Goal: Task Accomplishment & Management: Manage account settings

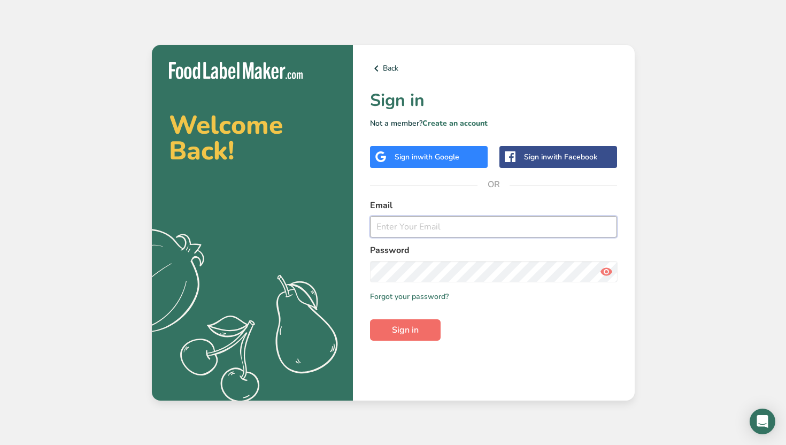
type input "[PERSON_NAME][EMAIL_ADDRESS][PERSON_NAME][DOMAIN_NAME]"
click at [396, 332] on span "Sign in" at bounding box center [405, 330] width 27 height 13
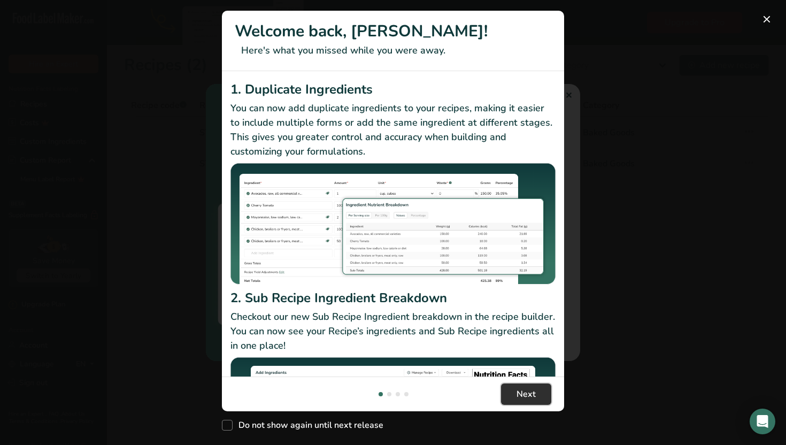
click at [523, 388] on span "Next" at bounding box center [526, 394] width 19 height 13
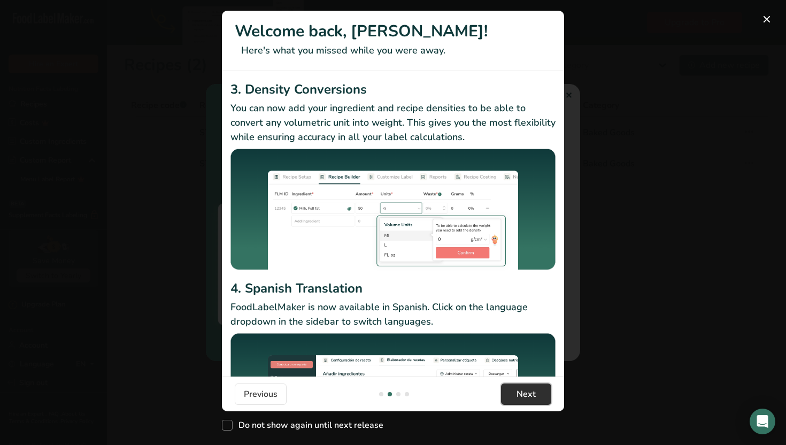
click at [523, 388] on span "Next" at bounding box center [526, 394] width 19 height 13
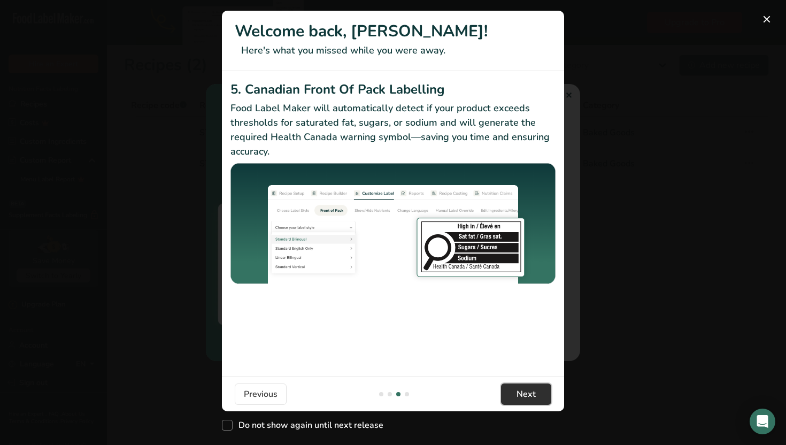
click at [523, 388] on span "Next" at bounding box center [526, 394] width 19 height 13
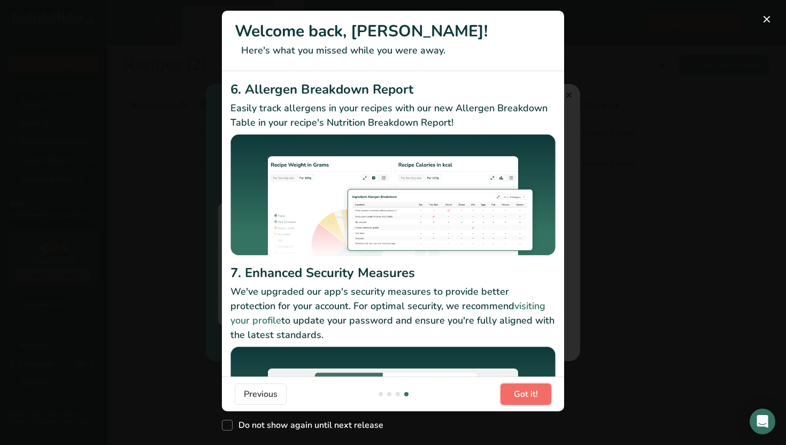
click at [523, 388] on span "Got it!" at bounding box center [526, 394] width 24 height 13
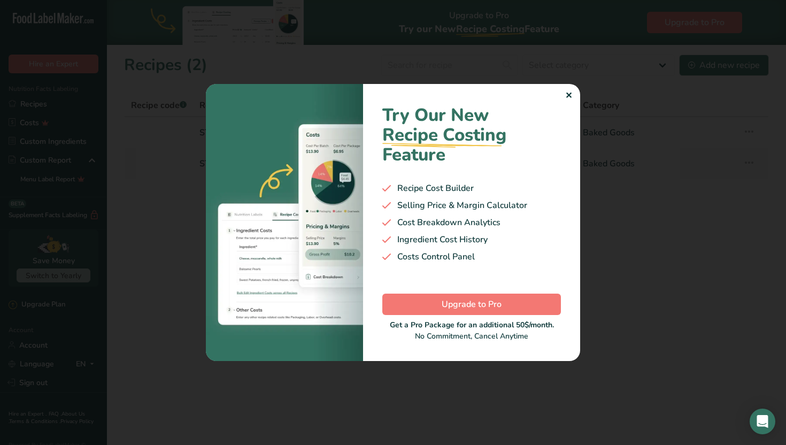
click at [573, 87] on div "Try Our New Recipe Costing .a-29{fill:none;stroke-linecap:round;stroke-width:3p…" at bounding box center [471, 222] width 217 height 277
click at [572, 89] on div "✕" at bounding box center [568, 95] width 7 height 13
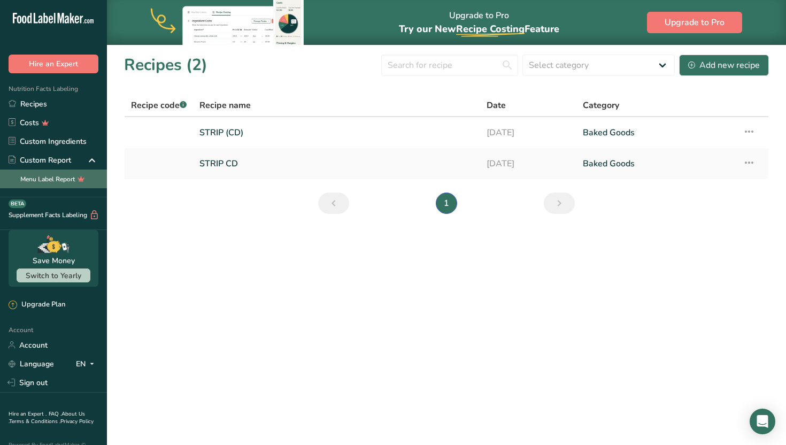
scroll to position [45, 0]
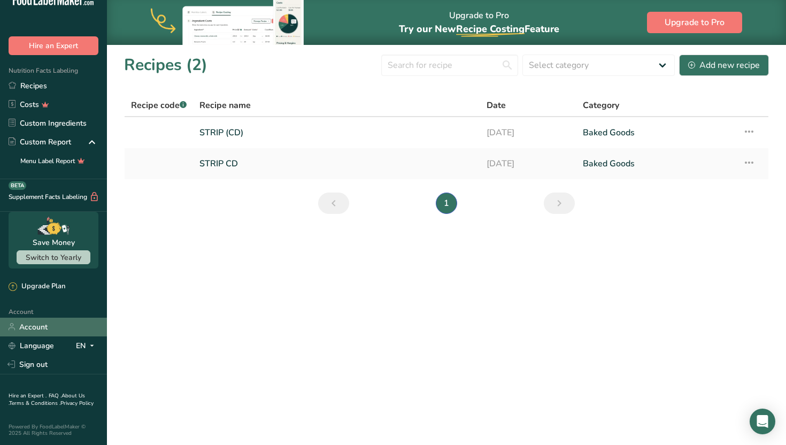
click at [40, 318] on link "Account" at bounding box center [53, 327] width 107 height 19
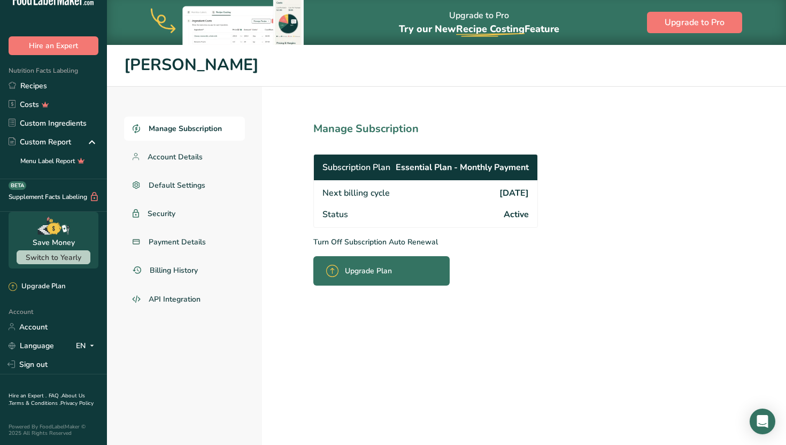
click at [406, 164] on span "Essential Plan - Monthly Payment" at bounding box center [462, 167] width 133 height 13
click at [213, 135] on link "Manage Subscription" at bounding box center [184, 129] width 121 height 24
click at [442, 164] on span "Essential Plan - Monthly Payment" at bounding box center [462, 167] width 133 height 13
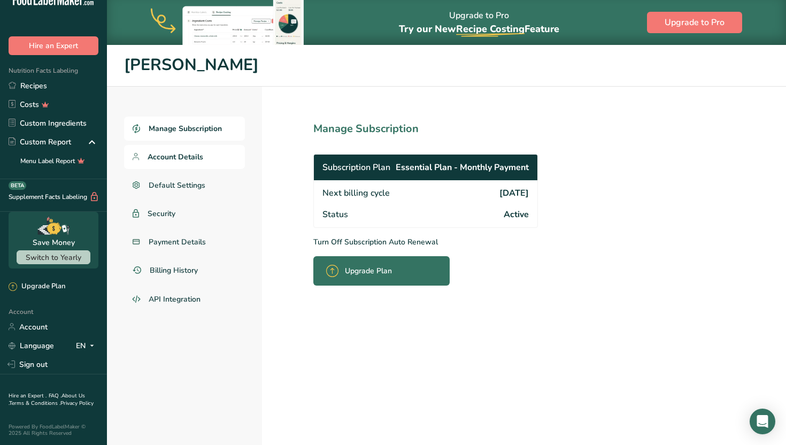
click at [181, 166] on link "Account Details" at bounding box center [184, 157] width 121 height 24
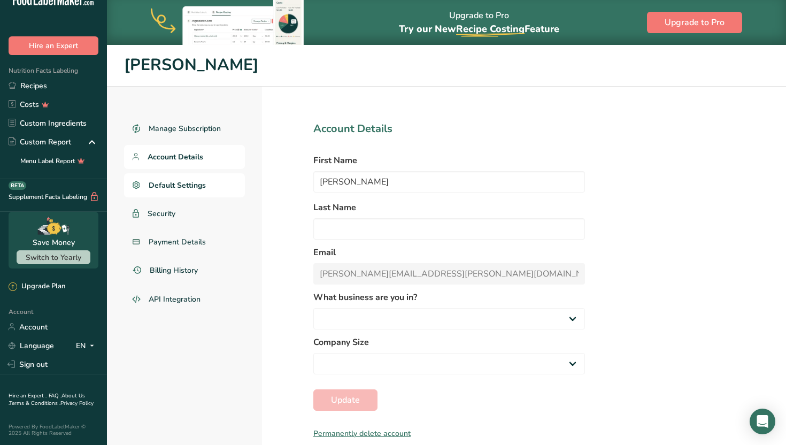
select select
select select "8"
select select "2"
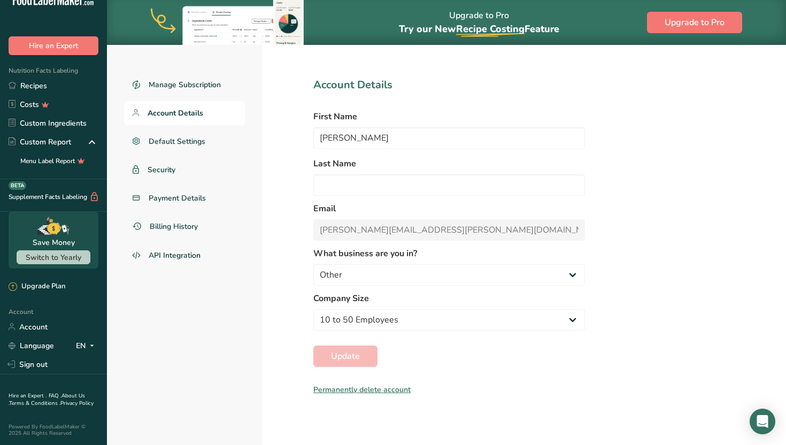
scroll to position [44, 0]
click at [212, 238] on link "Billing History" at bounding box center [184, 226] width 121 height 24
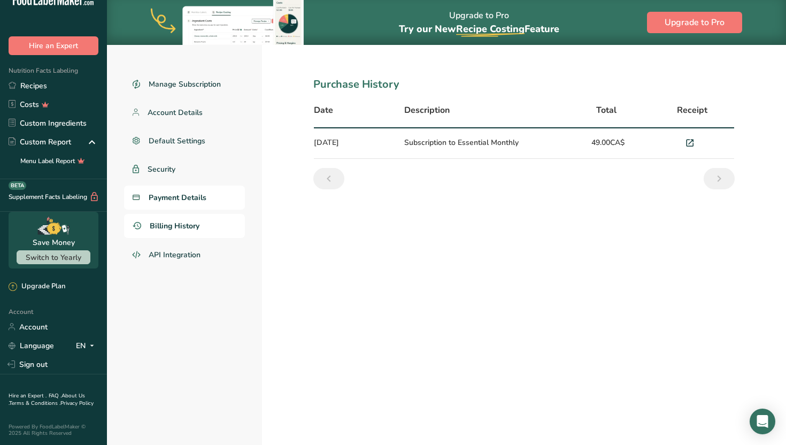
click at [203, 203] on span "Payment Details" at bounding box center [178, 197] width 58 height 11
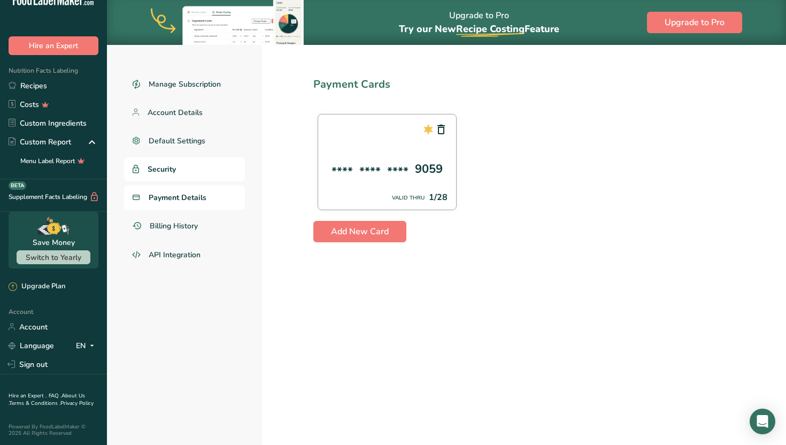
click at [176, 175] on span "Security" at bounding box center [162, 169] width 28 height 11
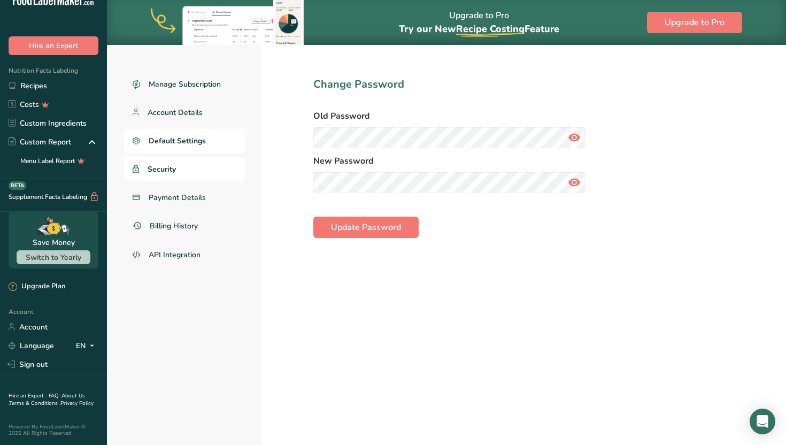
click at [190, 142] on span "Default Settings" at bounding box center [177, 140] width 57 height 11
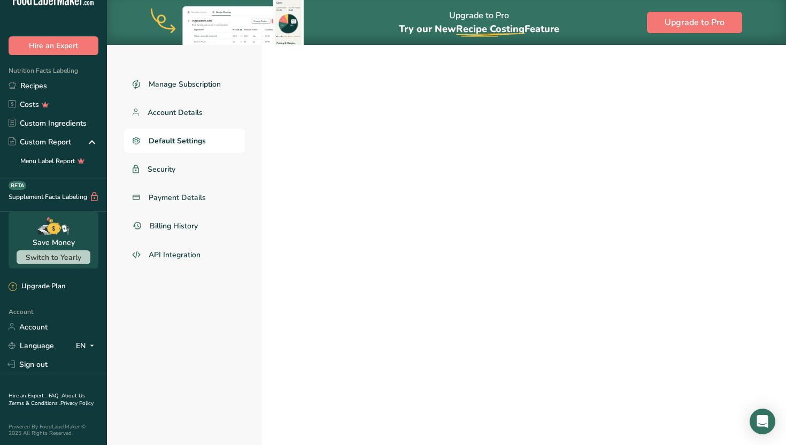
select select "CA"
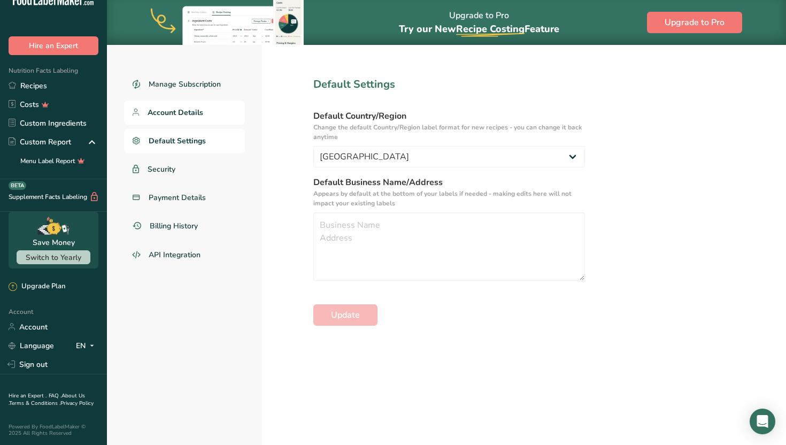
click at [194, 125] on link "Account Details" at bounding box center [184, 113] width 121 height 24
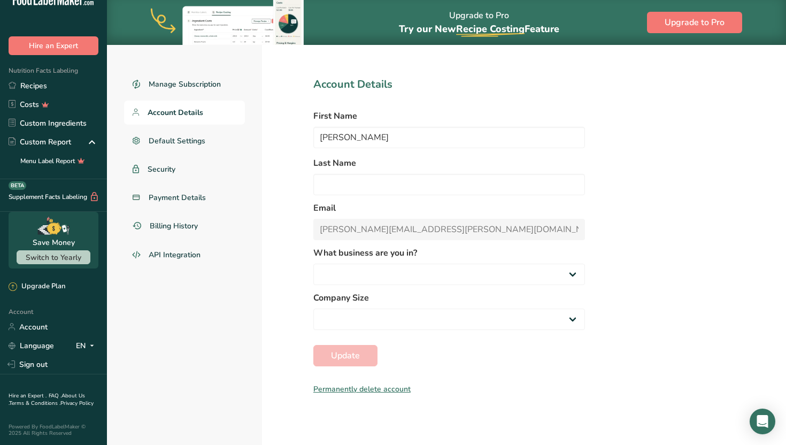
select select
select select "8"
select select "2"
click at [218, 85] on span "Manage Subscription" at bounding box center [185, 84] width 73 height 11
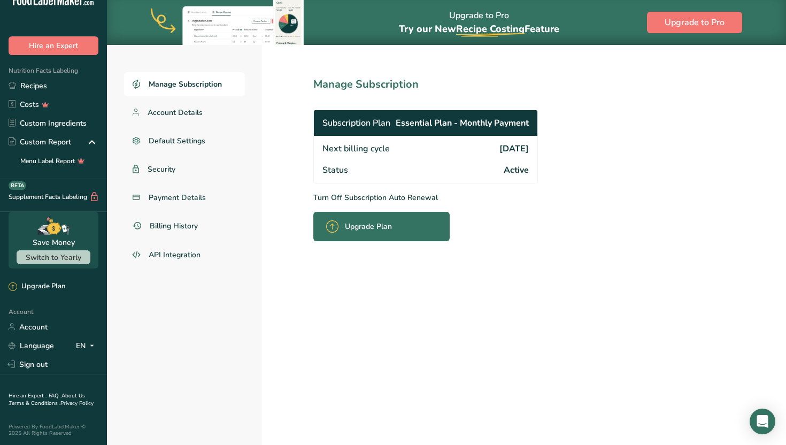
click at [521, 170] on span "Active" at bounding box center [516, 170] width 25 height 13
click at [769, 414] on div "Open Intercom Messenger" at bounding box center [763, 422] width 28 height 28
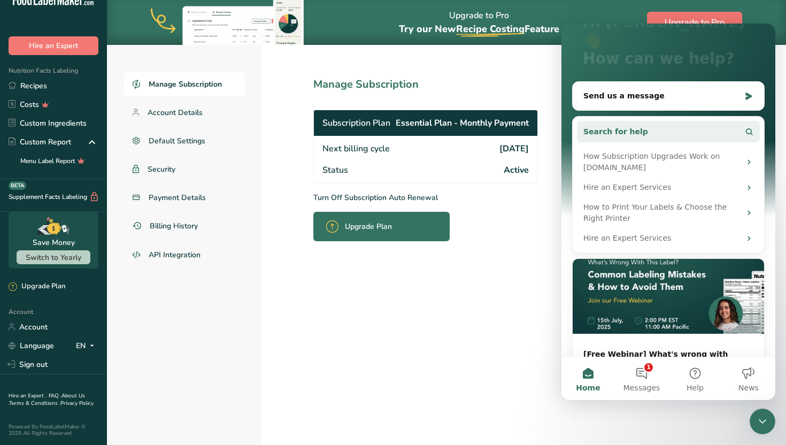
scroll to position [121, 0]
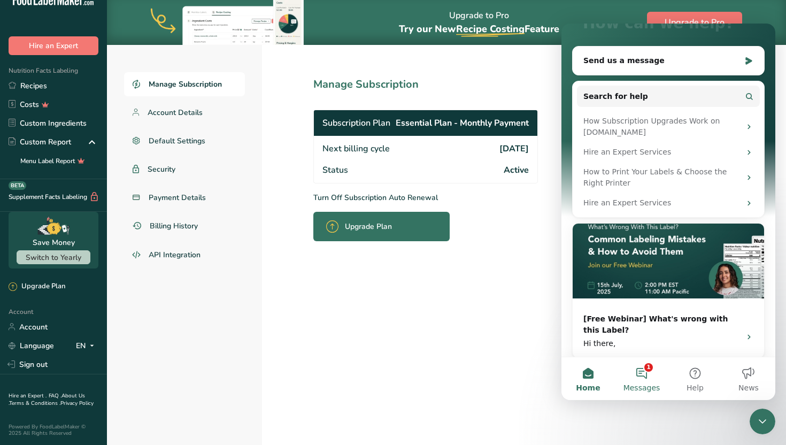
click at [653, 371] on button "1 Messages" at bounding box center [641, 378] width 53 height 43
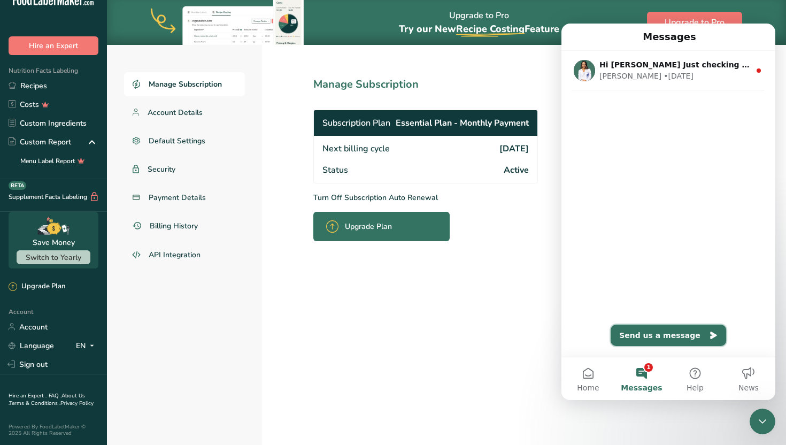
click at [669, 329] on button "Send us a message" at bounding box center [669, 335] width 116 height 21
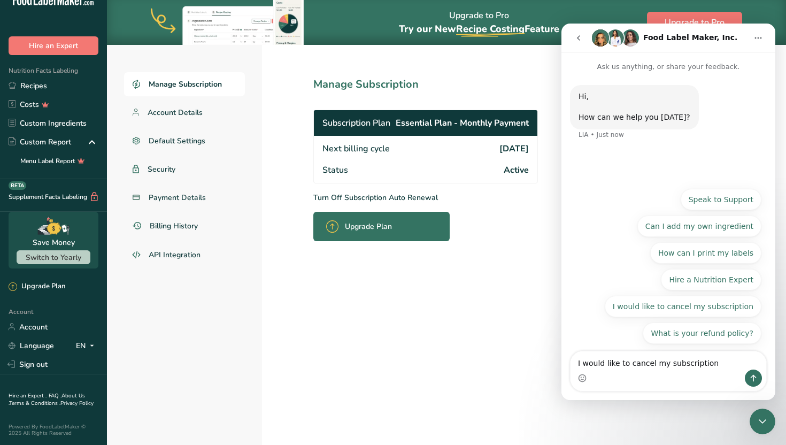
type textarea "I would like to cancel my subscription"
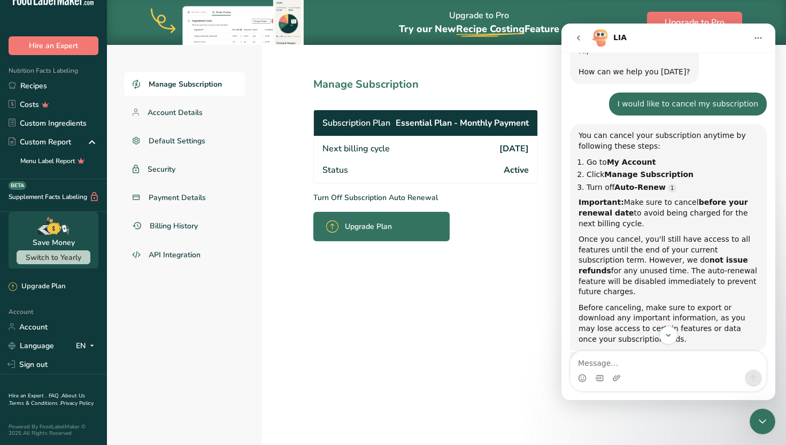
scroll to position [43, 0]
click at [196, 86] on span "Manage Subscription" at bounding box center [185, 84] width 73 height 11
click at [191, 110] on span "Account Details" at bounding box center [176, 112] width 56 height 11
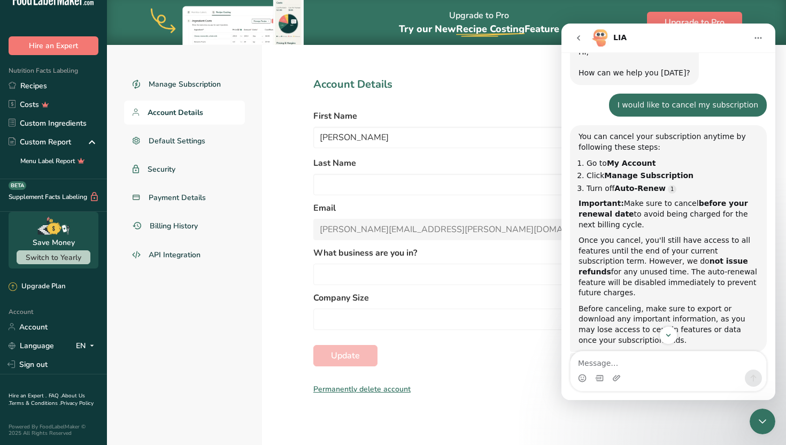
select select
select select "2"
select select "8"
click at [217, 86] on span "Manage Subscription" at bounding box center [185, 84] width 73 height 11
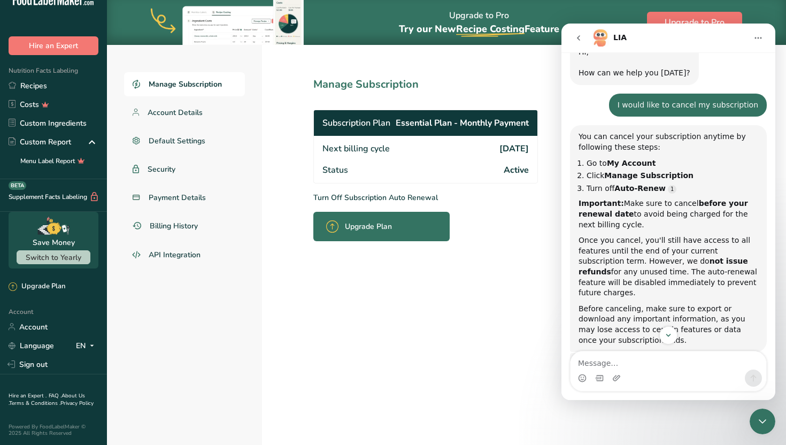
click at [434, 131] on div "Subscription Plan Essential Plan - Monthly Payment" at bounding box center [426, 123] width 224 height 26
click at [483, 123] on span "Essential Plan - Monthly Payment" at bounding box center [462, 123] width 133 height 13
click at [523, 171] on span "Active" at bounding box center [516, 170] width 25 height 13
click at [504, 178] on div "Status Active" at bounding box center [426, 171] width 224 height 24
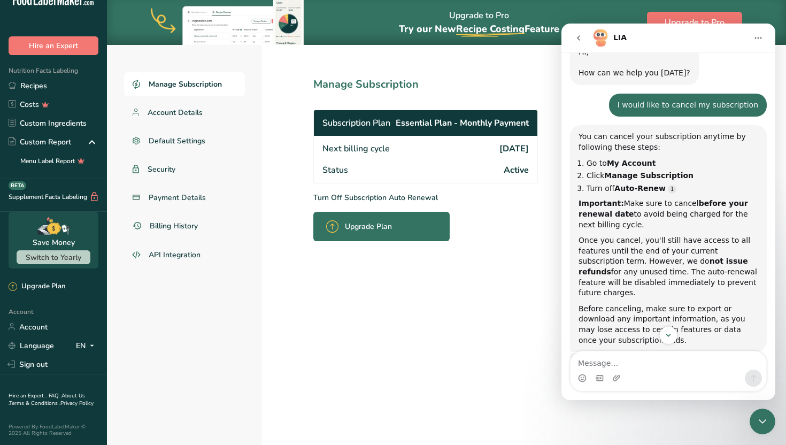
click at [416, 195] on p "Turn Off Subscription Auto Renewal" at bounding box center [449, 197] width 272 height 11
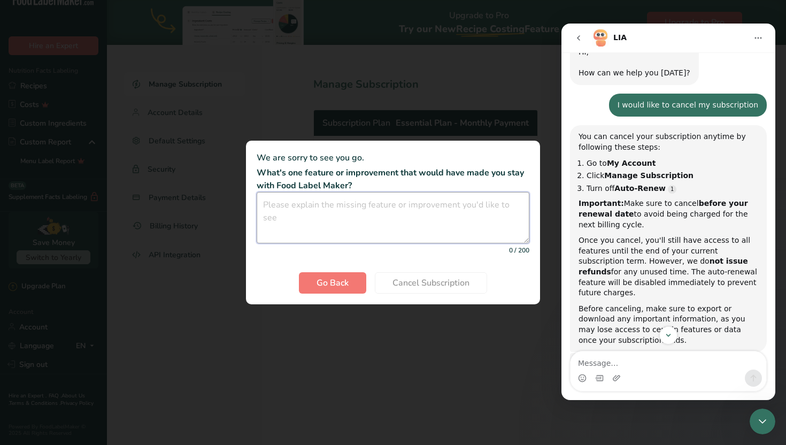
click at [415, 225] on textarea "Cancel subscription modal" at bounding box center [393, 217] width 273 height 51
type textarea "no need"
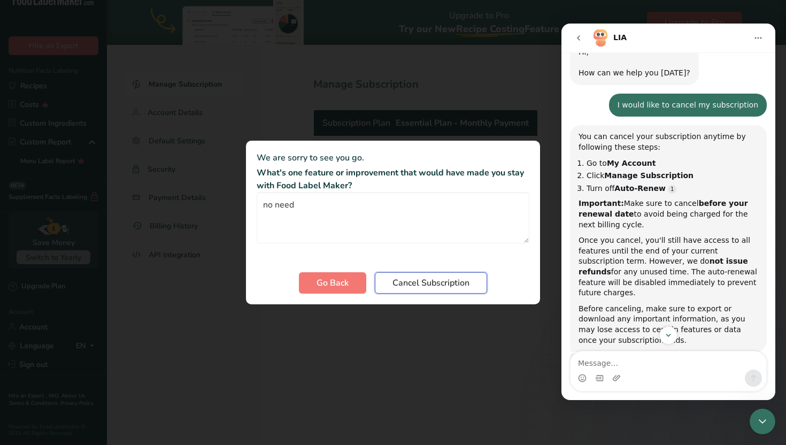
click at [476, 283] on button "Cancel Subscription" at bounding box center [431, 282] width 112 height 21
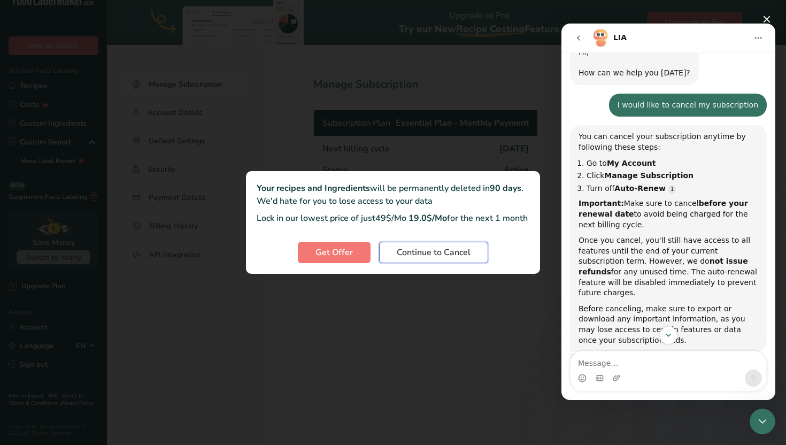
click at [419, 259] on span "Continue to Cancel" at bounding box center [434, 252] width 74 height 13
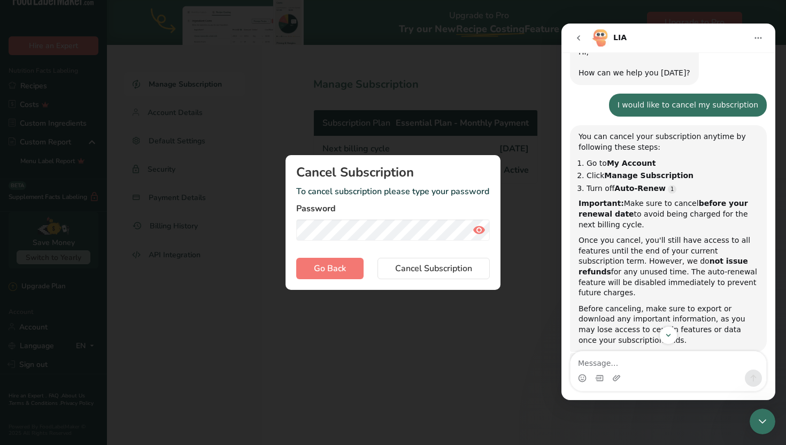
click at [474, 231] on icon "Cancel subscription modal" at bounding box center [479, 229] width 13 height 19
click at [441, 274] on span "Cancel Subscription" at bounding box center [433, 268] width 77 height 13
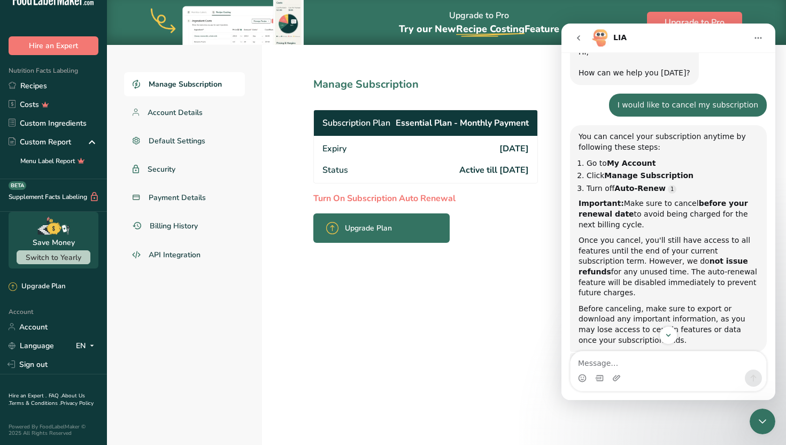
click at [580, 37] on icon "go back" at bounding box center [579, 38] width 9 height 9
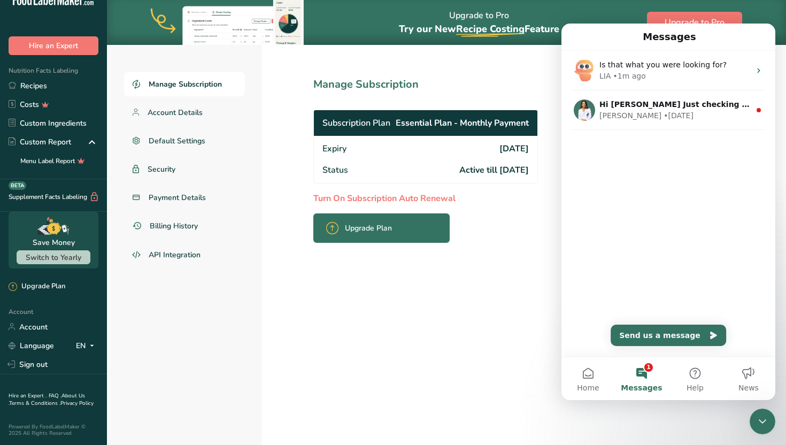
click at [514, 334] on section "Manage Subscription Subscription Plan Essential Plan - Monthly Payment Expiry […" at bounding box center [449, 243] width 374 height 403
click at [762, 420] on icon "Close Intercom Messenger" at bounding box center [762, 421] width 13 height 13
